Goal: Task Accomplishment & Management: Use online tool/utility

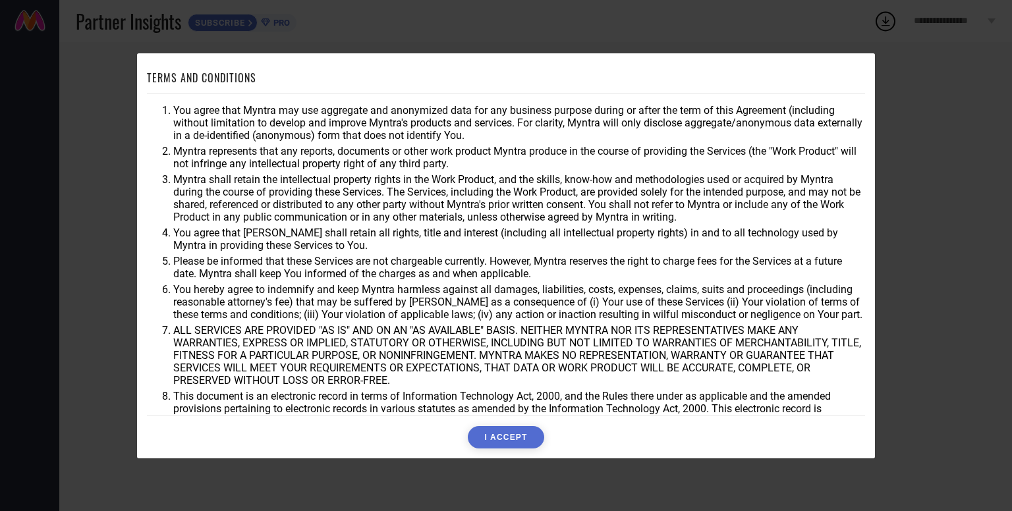
click at [493, 433] on button "I ACCEPT" at bounding box center [506, 437] width 76 height 22
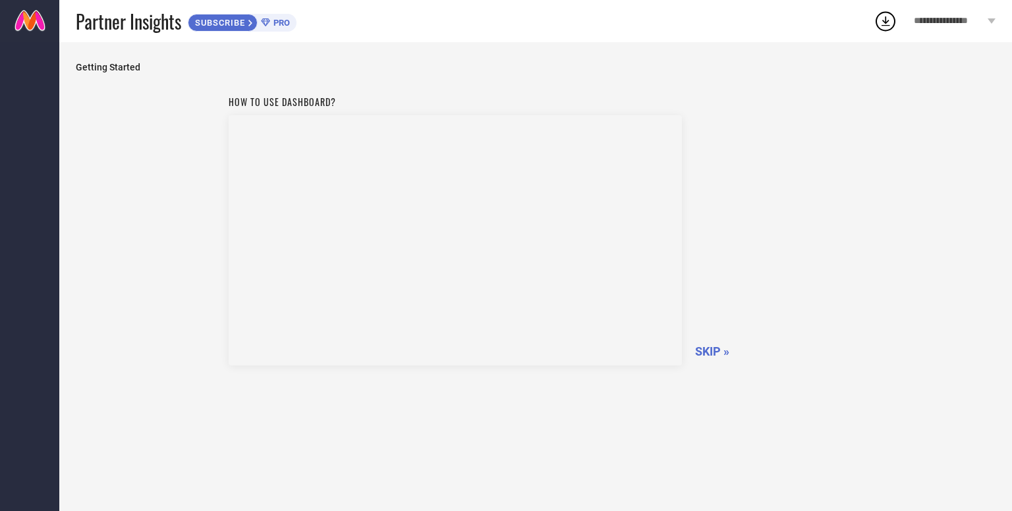
click at [713, 356] on span "SKIP »" at bounding box center [712, 352] width 34 height 14
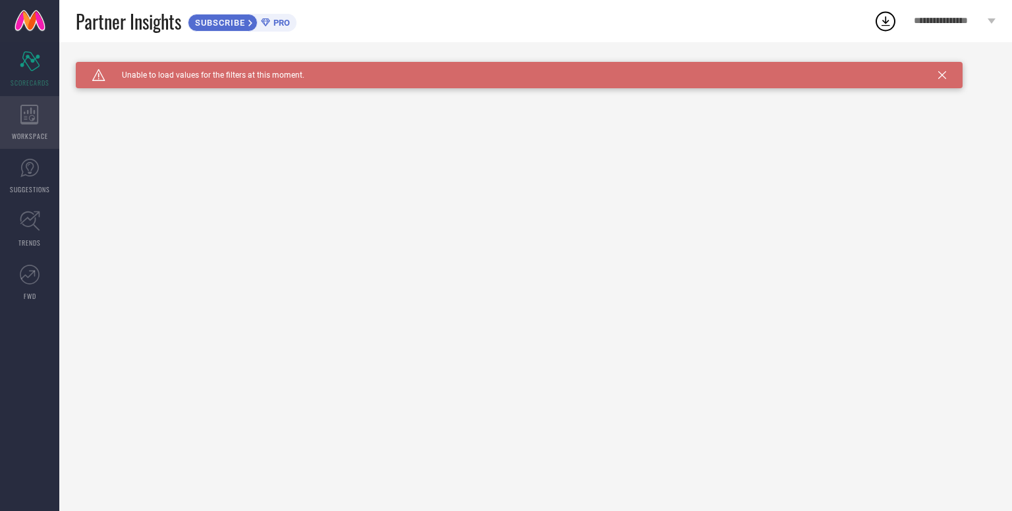
click at [40, 119] on div "WORKSPACE" at bounding box center [29, 122] width 59 height 53
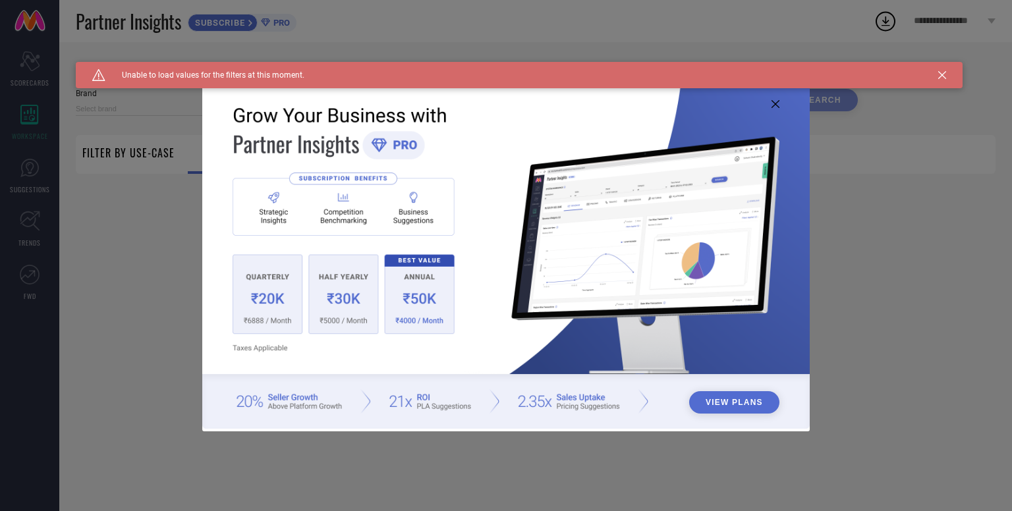
type input "1 STOP FASHION"
type input "All"
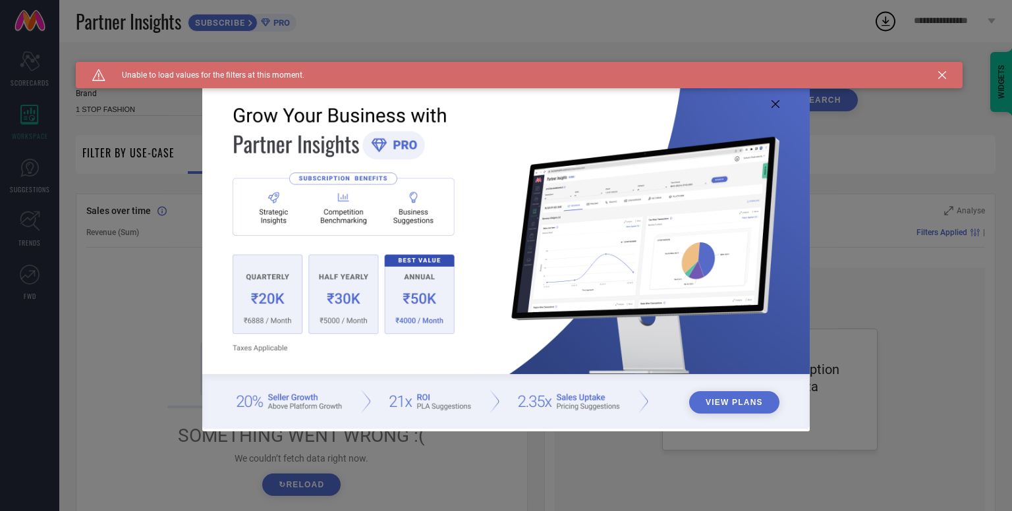
click at [778, 105] on icon at bounding box center [776, 104] width 8 height 8
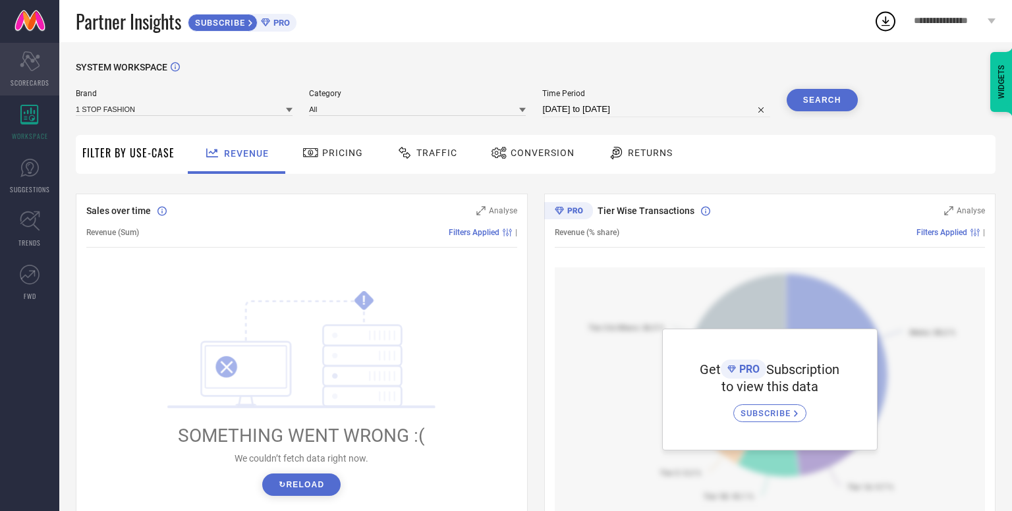
click at [40, 71] on div "Scorecard SCORECARDS" at bounding box center [29, 69] width 59 height 53
